Goal: Task Accomplishment & Management: Manage account settings

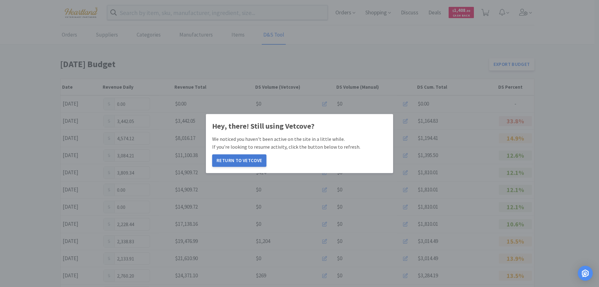
click at [241, 159] on button "Return to Vetcove" at bounding box center [239, 160] width 54 height 12
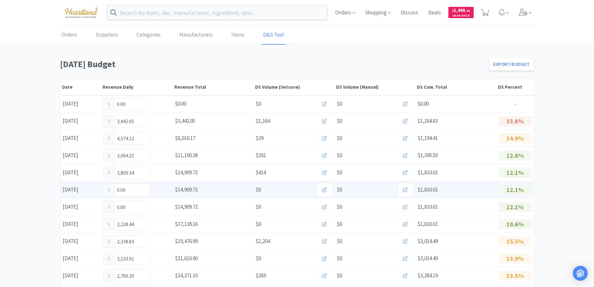
scroll to position [156, 0]
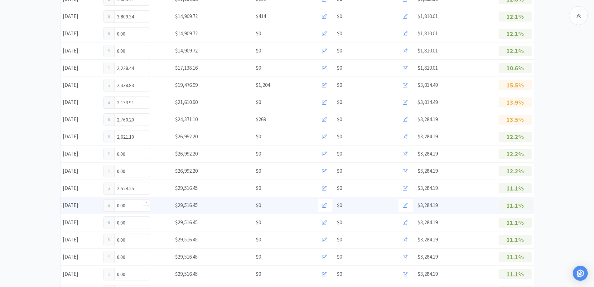
click at [134, 206] on input "0.00" at bounding box center [127, 205] width 46 height 12
type input "0"
type input "354.00"
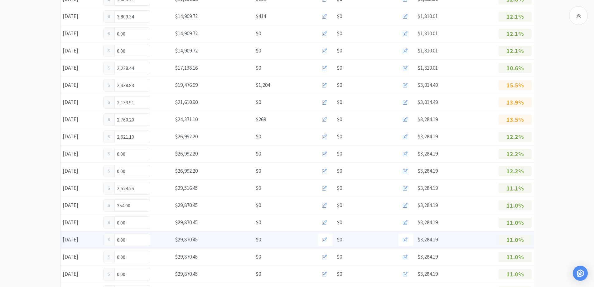
scroll to position [0, 0]
